Goal: Navigation & Orientation: Find specific page/section

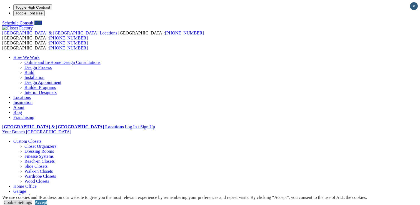
click at [53, 199] on link "Entertainment Centers" at bounding box center [33, 201] width 40 height 5
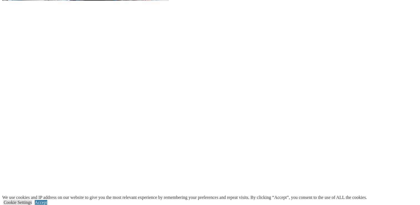
scroll to position [649, 0]
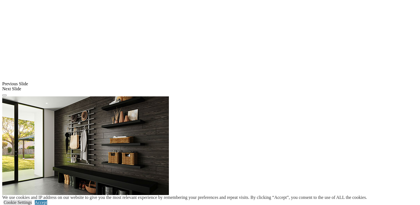
scroll to position [465, 0]
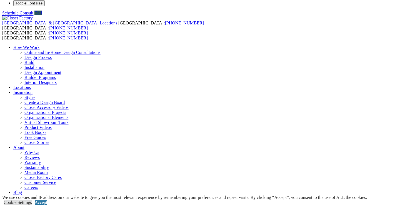
scroll to position [0, 0]
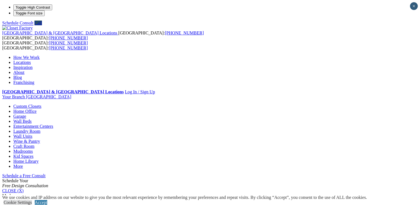
click at [37, 109] on link "Home Office" at bounding box center [24, 111] width 23 height 5
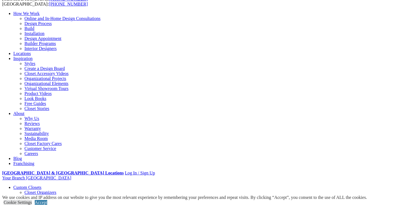
scroll to position [37, 0]
